Goal: Find specific page/section: Find specific page/section

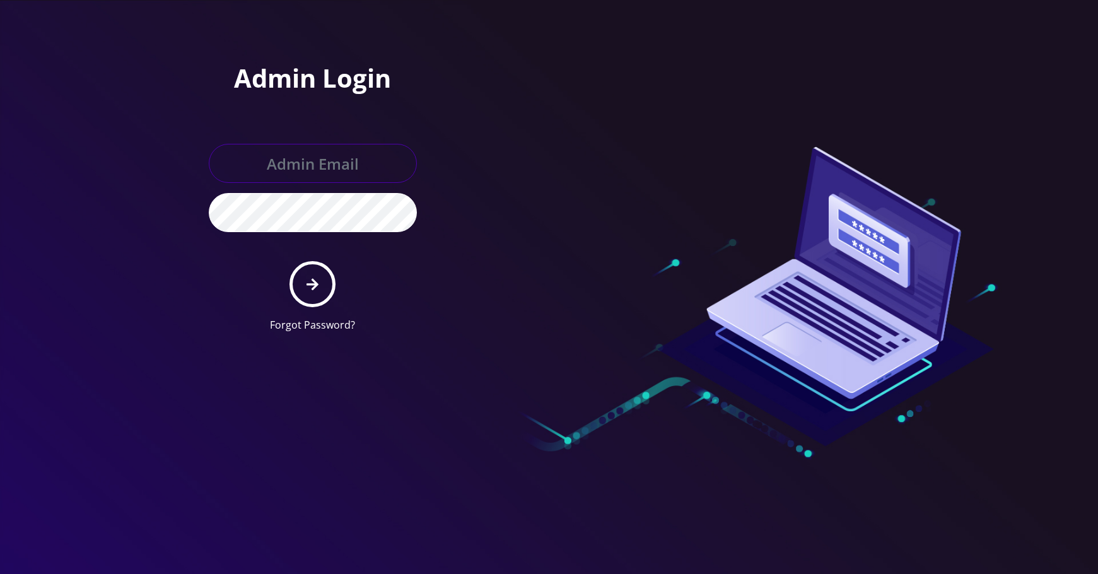
type input "[EMAIL_ADDRESS][DOMAIN_NAME]"
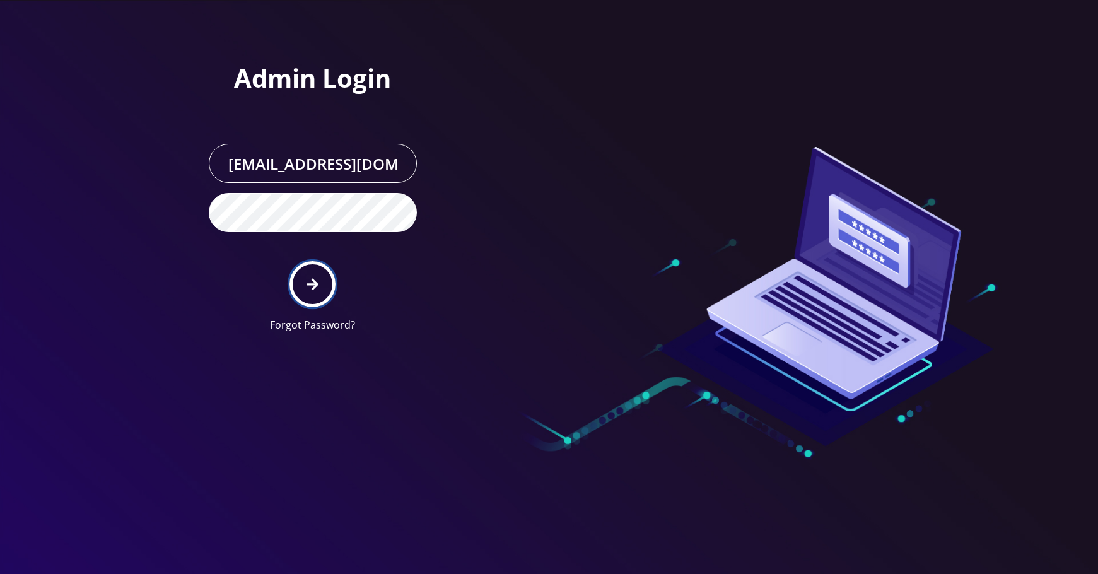
click at [327, 269] on button "submit" at bounding box center [312, 284] width 46 height 46
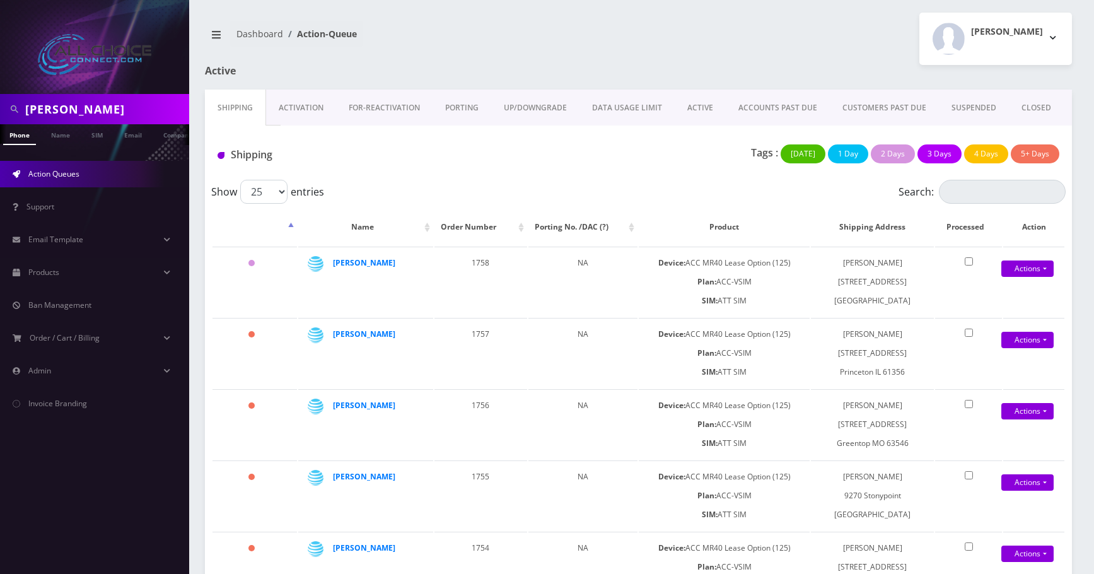
click at [56, 113] on input "[PERSON_NAME]" at bounding box center [105, 109] width 161 height 24
paste input "[PHONE_NUMBER]"
click at [53, 110] on input "[PHONE_NUMBER]" at bounding box center [105, 109] width 161 height 24
click at [77, 105] on input "525252-5252" at bounding box center [105, 109] width 161 height 24
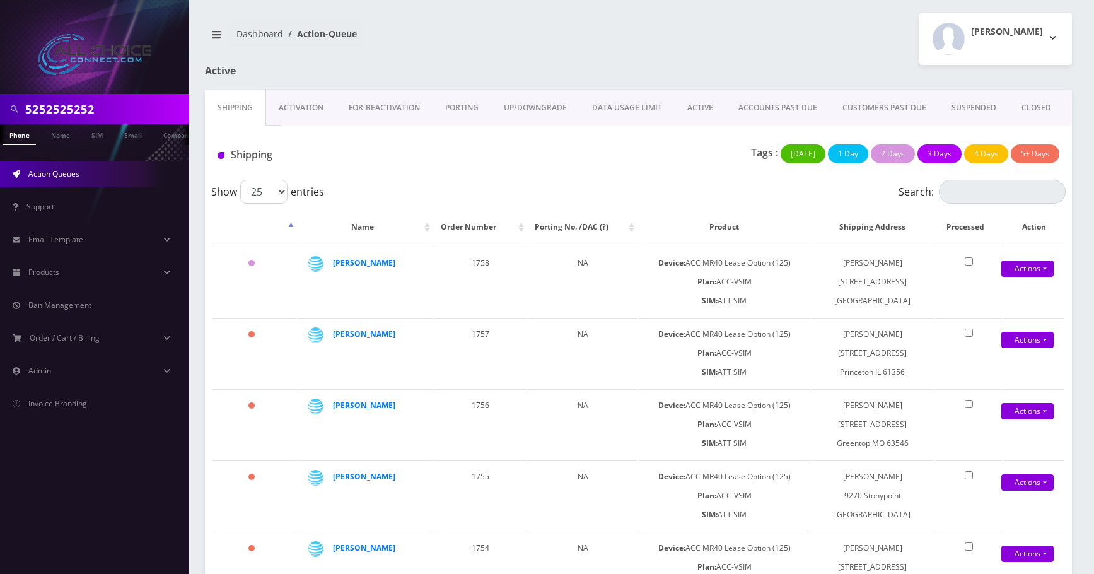
type input "5252525252"
click at [18, 132] on link "Phone" at bounding box center [19, 134] width 33 height 21
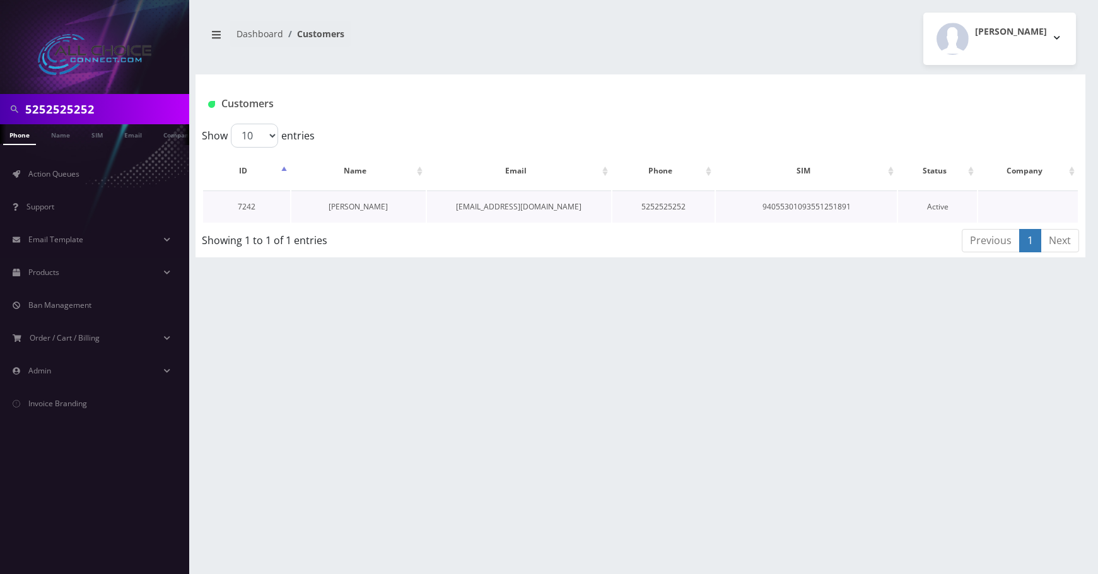
drag, startPoint x: 391, startPoint y: 206, endPoint x: 351, endPoint y: 208, distance: 40.4
click at [351, 208] on td "[PERSON_NAME]" at bounding box center [358, 206] width 135 height 32
copy link "[PERSON_NAME]"
